Goal: Check status: Check status

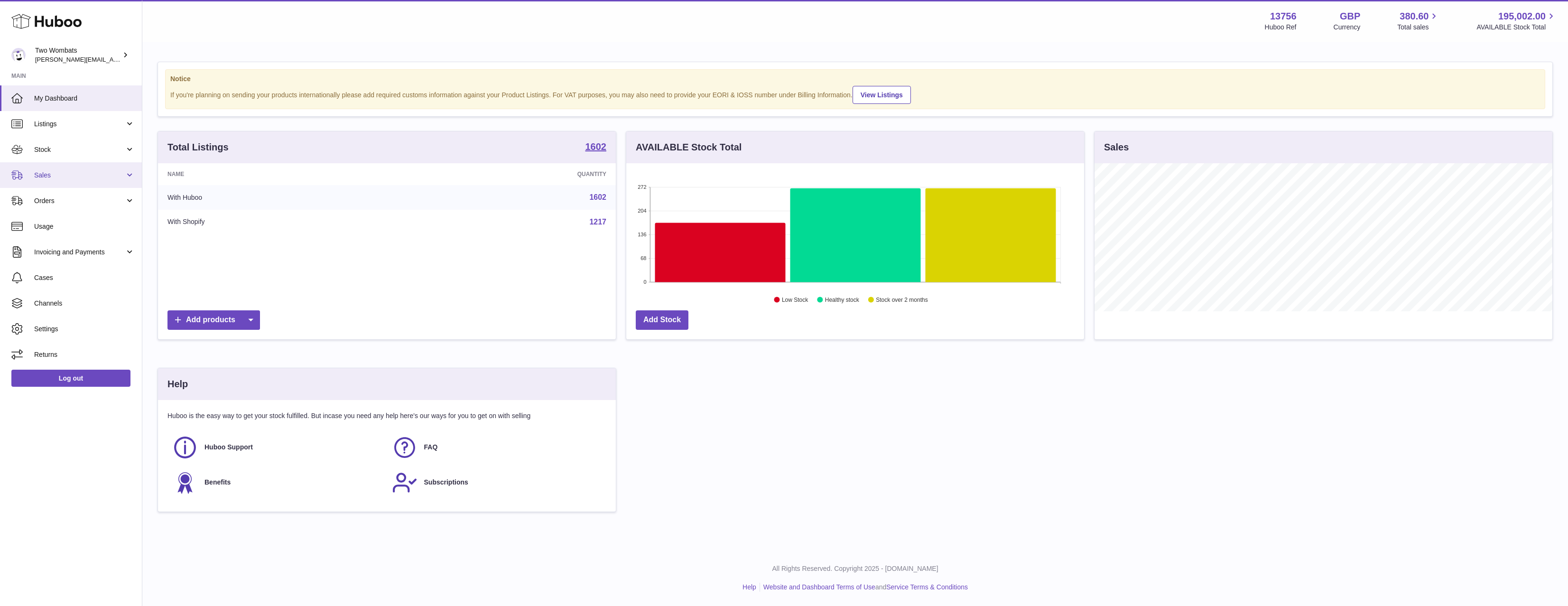
scroll to position [148, 458]
click at [72, 155] on link "Stock" at bounding box center [71, 149] width 142 height 26
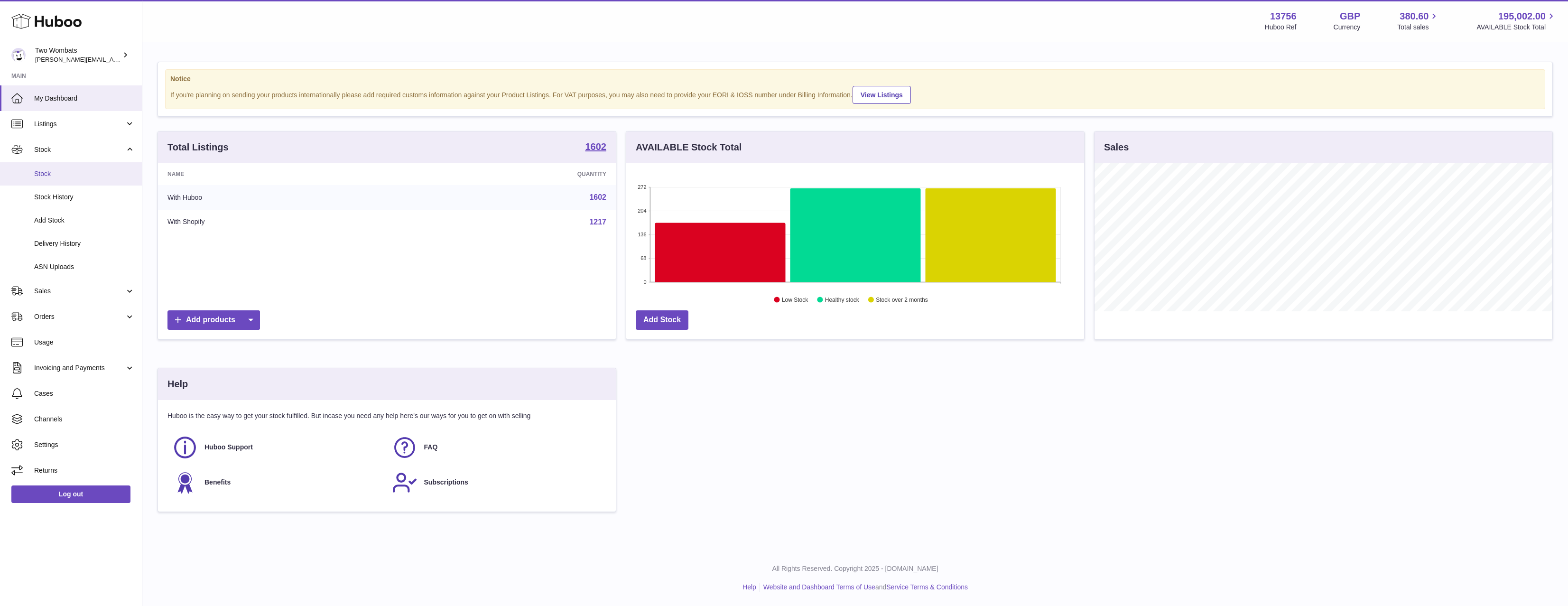
click at [75, 182] on link "Stock" at bounding box center [71, 174] width 142 height 23
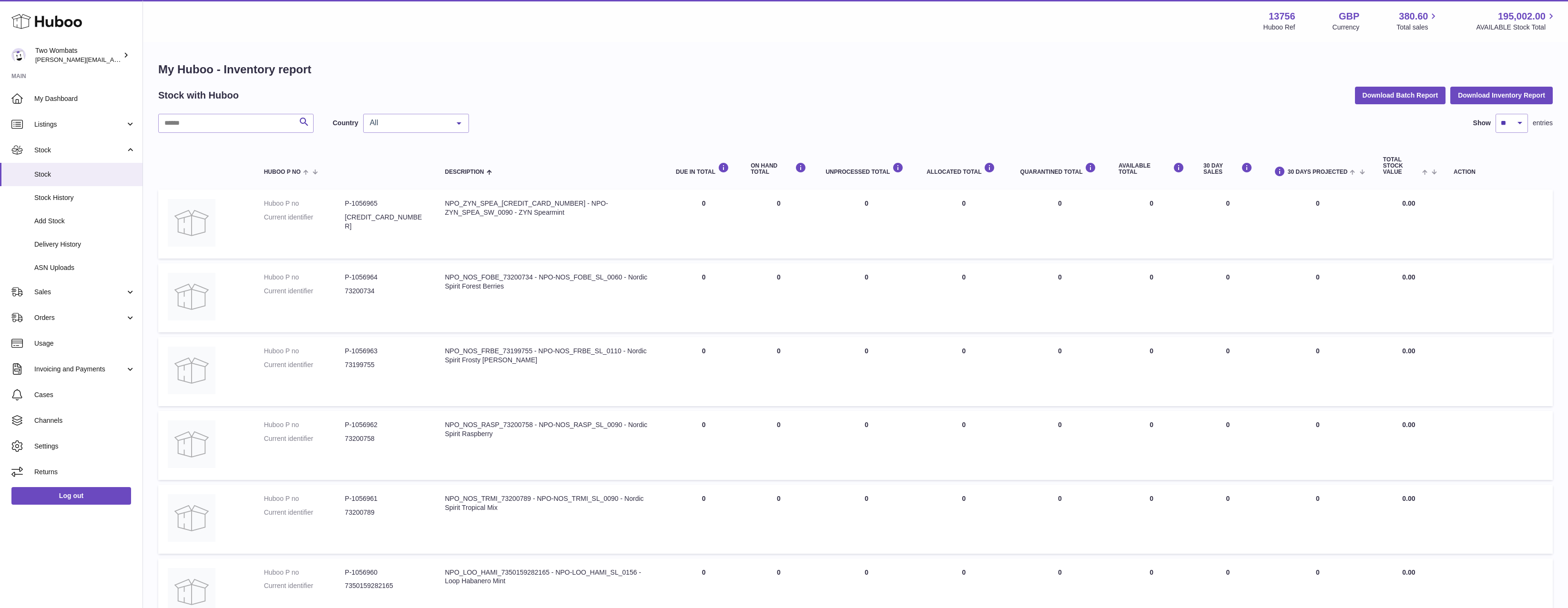
click at [289, 133] on div "Search Country All All GB NL No elements found. Consider changing the search qu…" at bounding box center [856, 529] width 1395 height 830
click at [276, 119] on input "text" at bounding box center [236, 123] width 155 height 19
paste input "********"
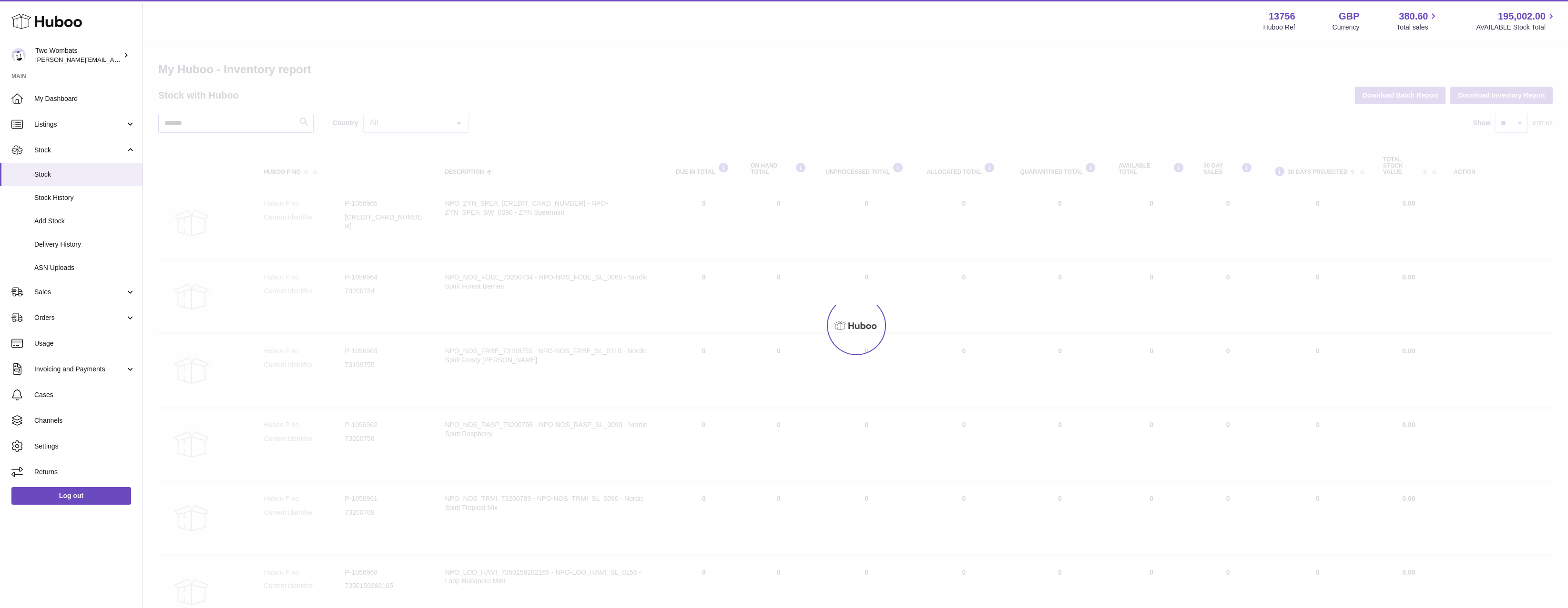
type input "*******"
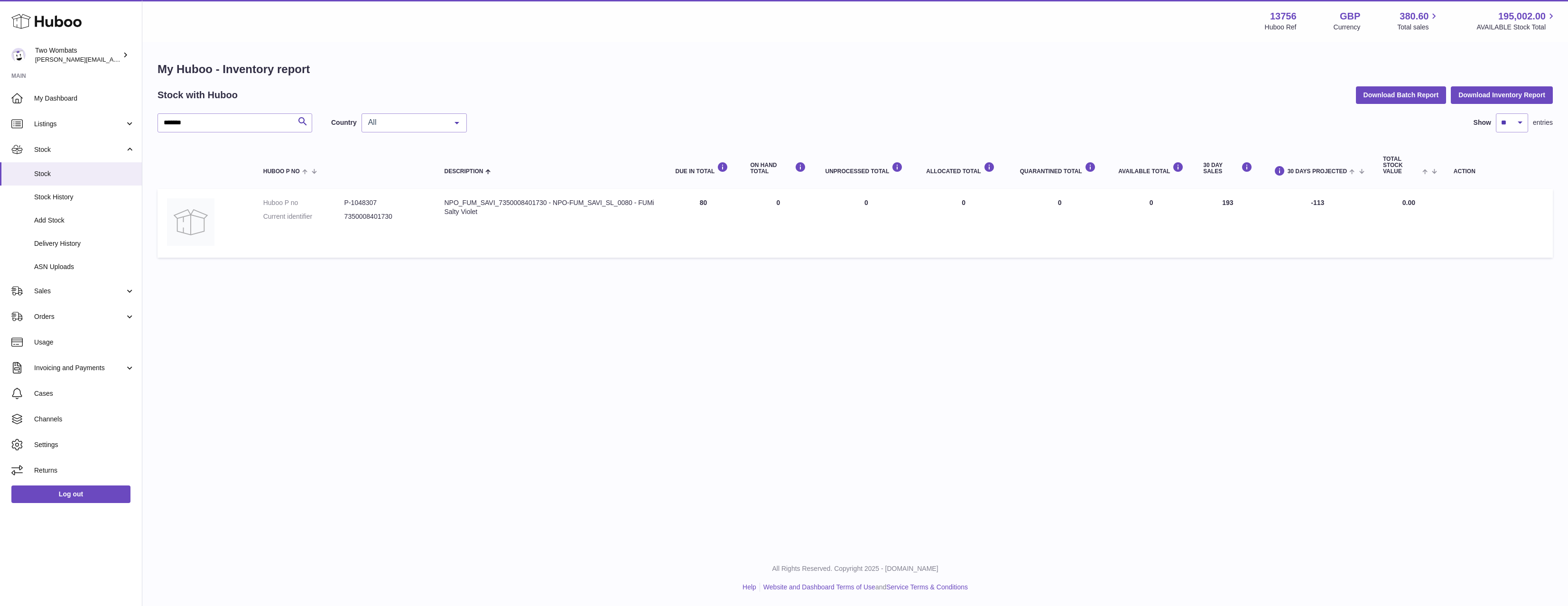
drag, startPoint x: 1222, startPoint y: 206, endPoint x: 1135, endPoint y: 207, distance: 87.0
click at [1146, 205] on tr "Huboo P no P-1048307 Current identifier 7350008401730 Description NPO_FUM_SAVI_…" at bounding box center [855, 223] width 1395 height 69
click at [844, 244] on td "UNPROCESSED Total 0" at bounding box center [866, 223] width 101 height 69
drag, startPoint x: 1014, startPoint y: 197, endPoint x: 1028, endPoint y: 197, distance: 14.0
click at [1026, 197] on tr "Huboo P no P-1048307 Current identifier 7350008401730 Description NPO_FUM_SAVI_…" at bounding box center [855, 223] width 1395 height 69
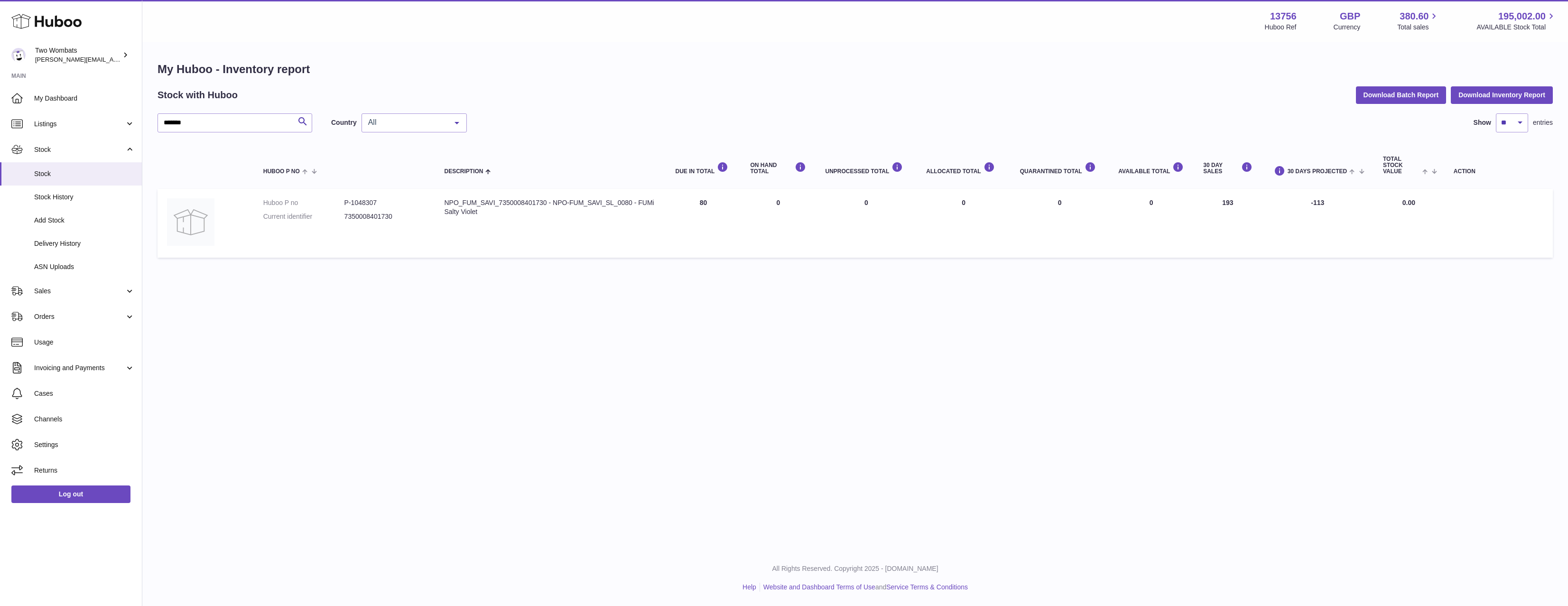
drag, startPoint x: 899, startPoint y: 217, endPoint x: 603, endPoint y: 214, distance: 296.0
click at [805, 217] on tr "Huboo P no P-1048307 Current identifier 7350008401730 Description NPO_FUM_SAVI_…" at bounding box center [855, 223] width 1395 height 69
click at [88, 197] on span "Stock History" at bounding box center [84, 197] width 100 height 9
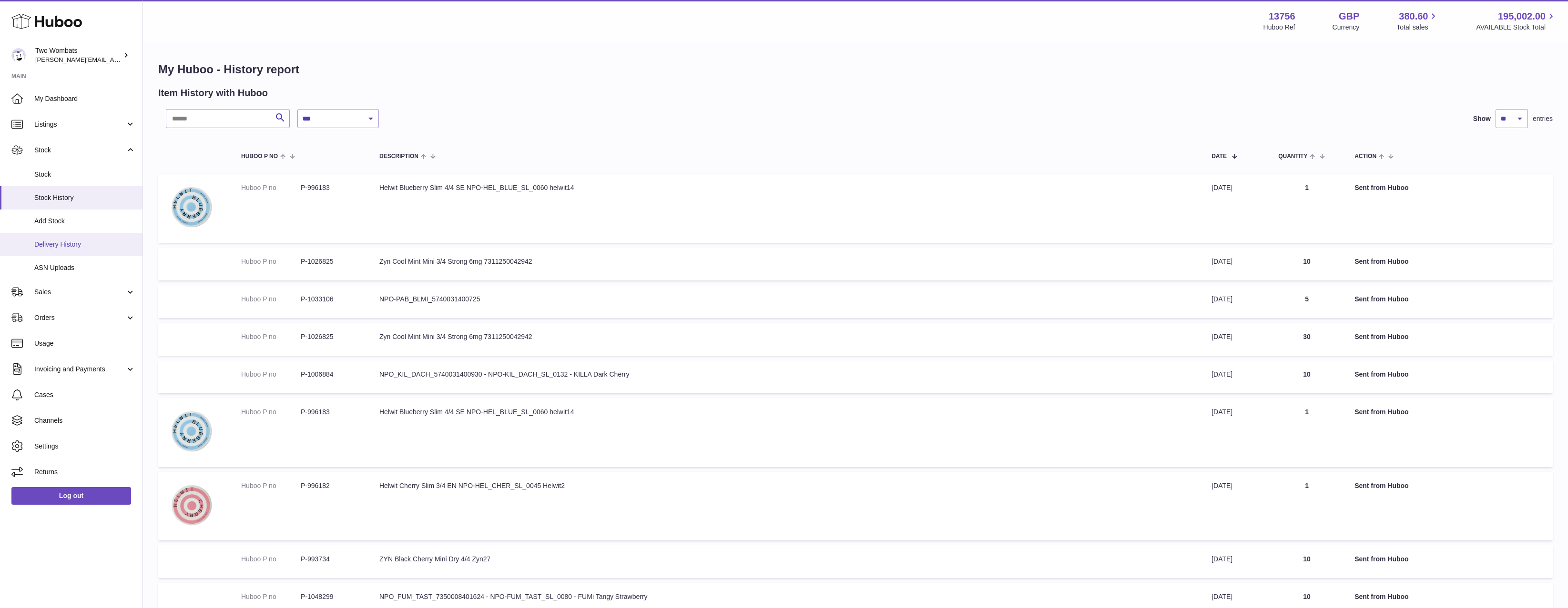
click at [76, 243] on span "Delivery History" at bounding box center [84, 244] width 101 height 9
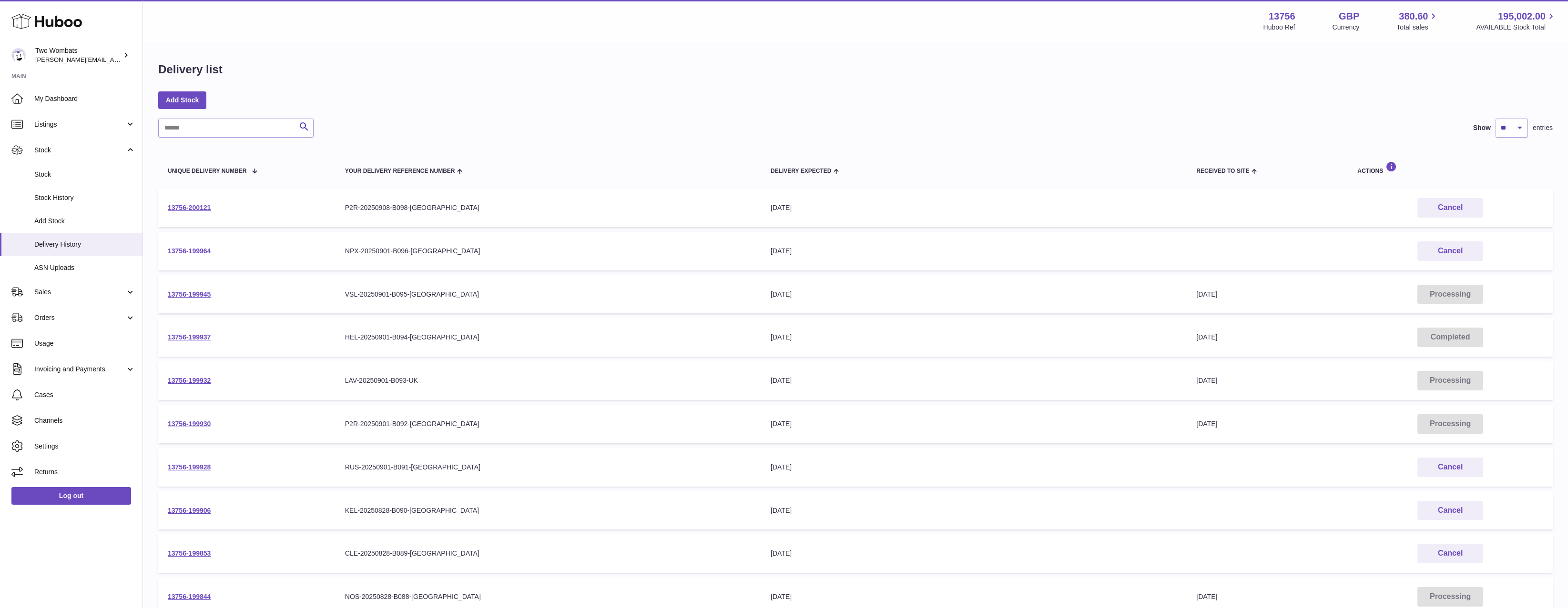
click at [204, 417] on td "13756-199930" at bounding box center [247, 424] width 177 height 38
click at [202, 427] on link "13756-199930" at bounding box center [189, 423] width 43 height 7
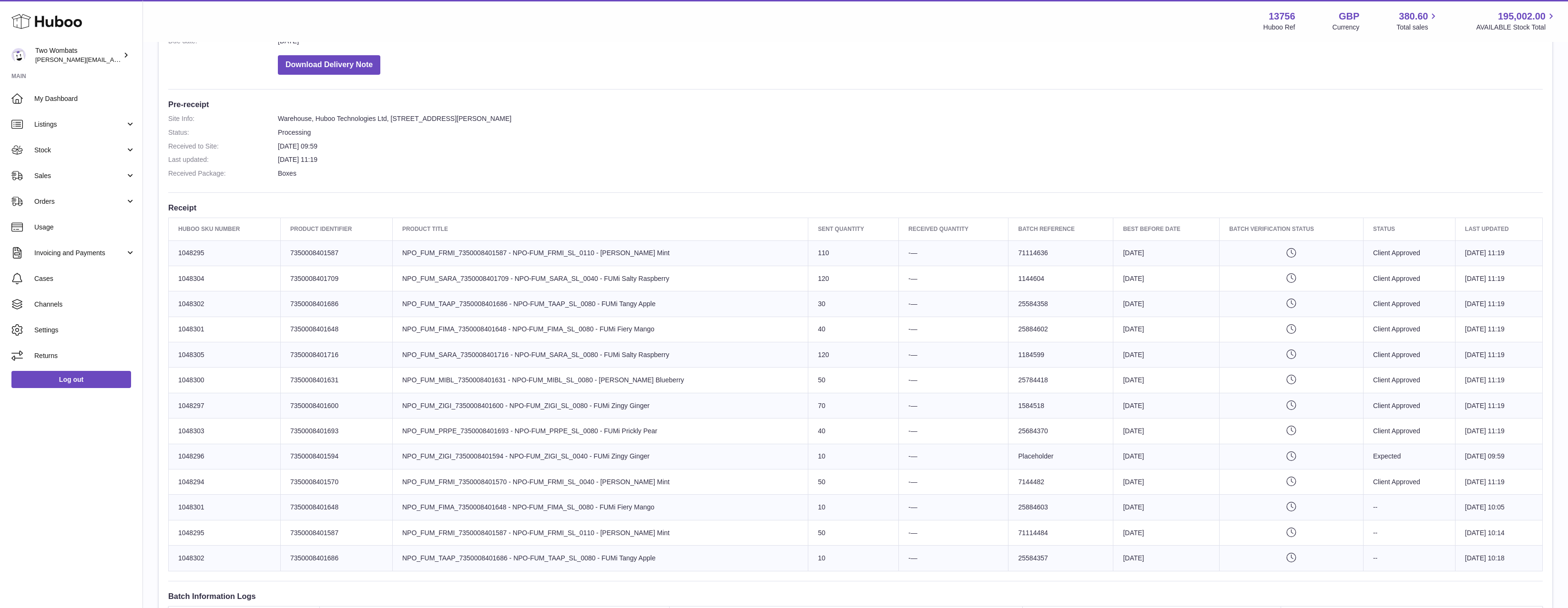
scroll to position [334, 0]
